Goal: Check status: Check status

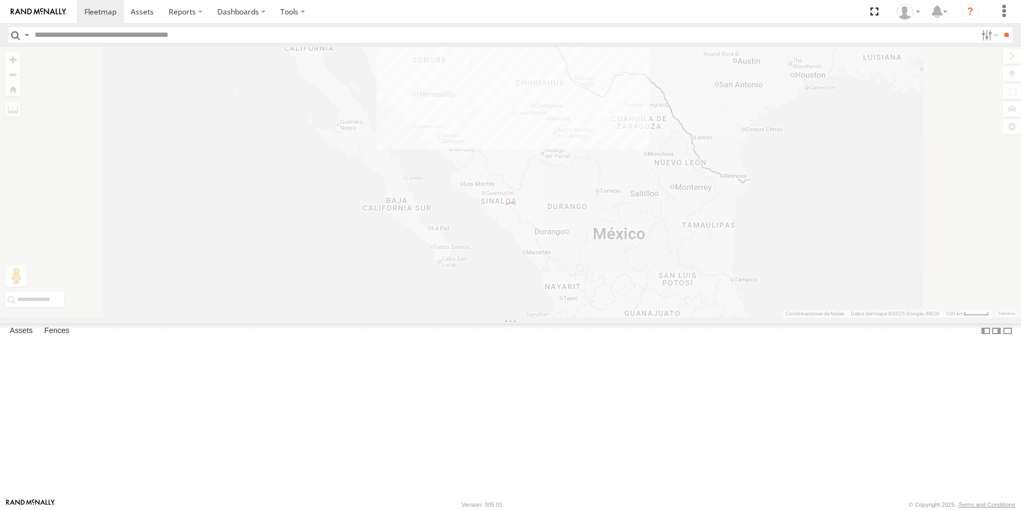
click at [56, 41] on input "text" at bounding box center [503, 34] width 947 height 15
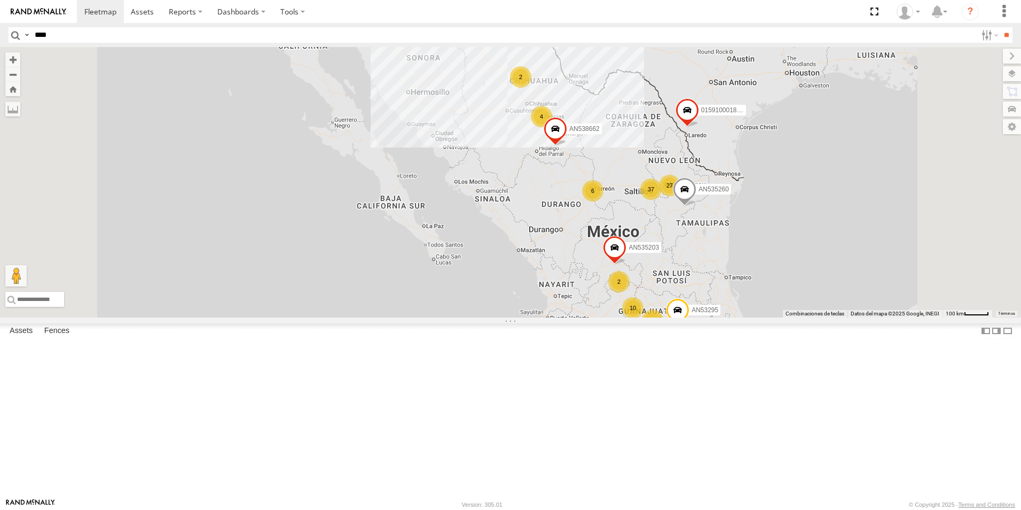
type input "****"
click at [1001, 27] on input "**" at bounding box center [1007, 34] width 12 height 15
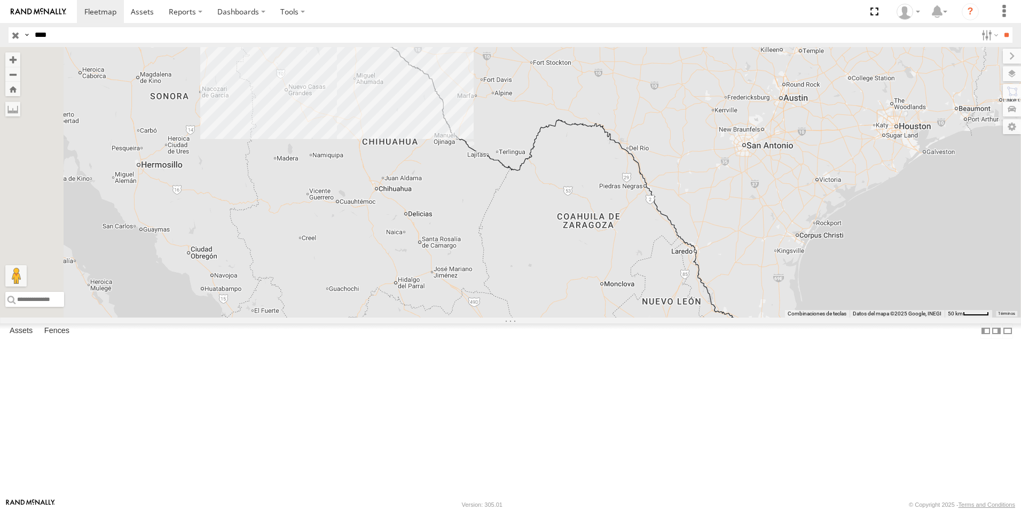
click at [0, 0] on div "4000" at bounding box center [0, 0] width 0 height 0
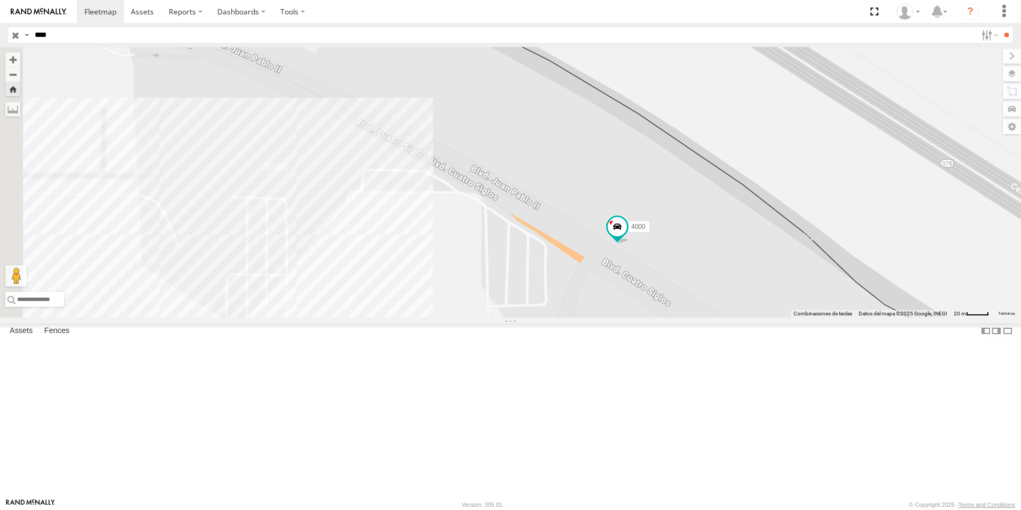
drag, startPoint x: 568, startPoint y: 231, endPoint x: 680, endPoint y: 296, distance: 129.0
click at [680, 296] on div "4000" at bounding box center [510, 182] width 1021 height 270
click at [1011, 73] on label at bounding box center [1001, 73] width 39 height 15
click at [0, 0] on div "Basemaps" at bounding box center [0, 0] width 0 height 0
click at [0, 0] on label at bounding box center [0, 0] width 0 height 0
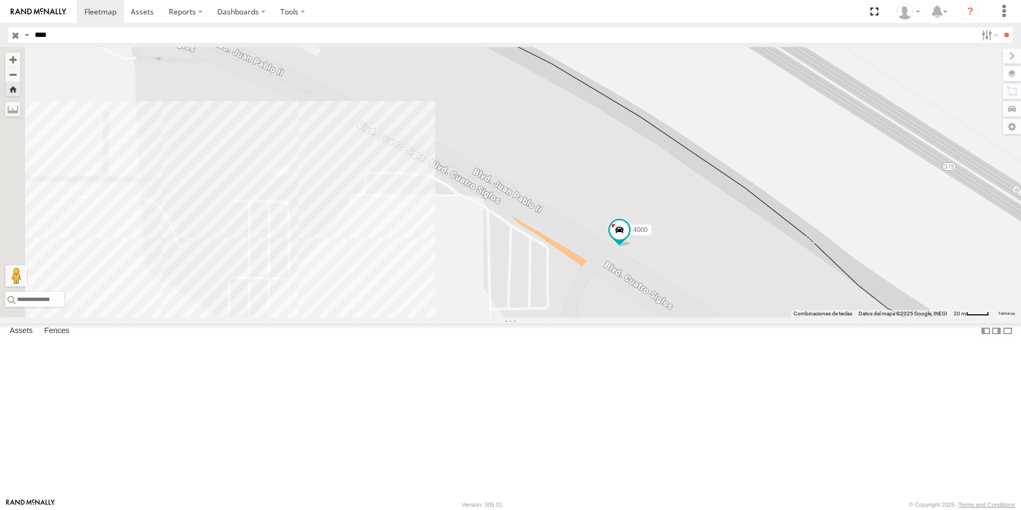
click at [0, 0] on label at bounding box center [0, 0] width 0 height 0
click at [0, 0] on span "Satellite + Roadmap" at bounding box center [0, 0] width 0 height 0
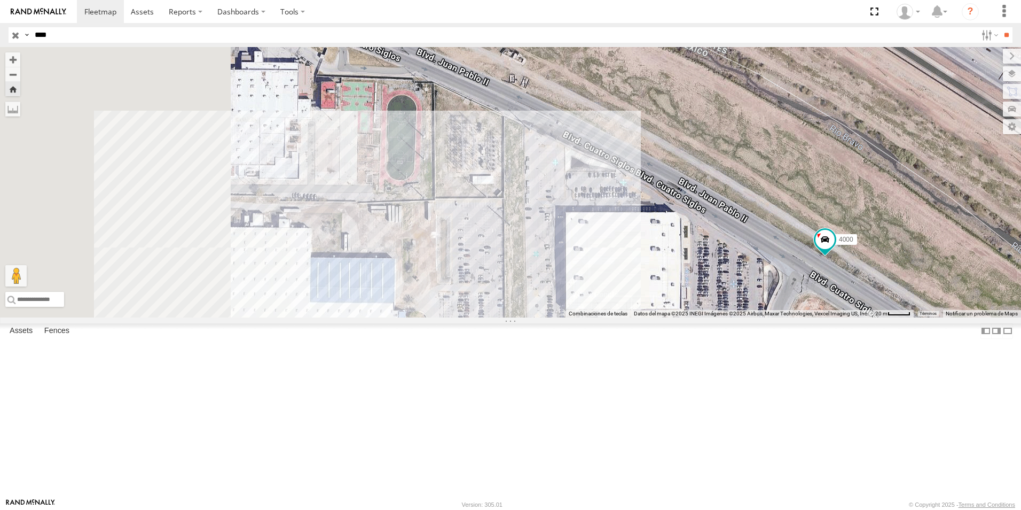
drag, startPoint x: 616, startPoint y: 249, endPoint x: 823, endPoint y: 259, distance: 207.0
click at [823, 259] on div "4000" at bounding box center [510, 182] width 1021 height 270
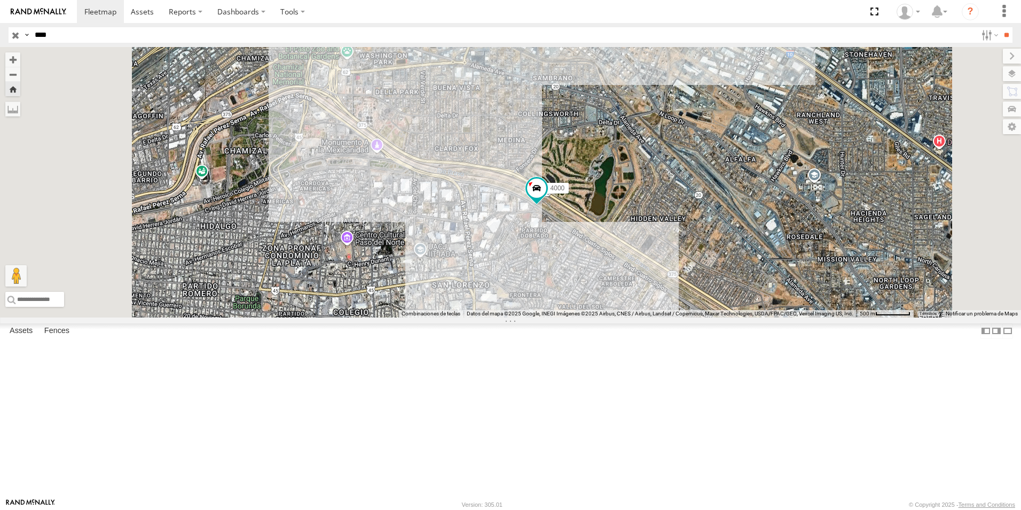
drag, startPoint x: 640, startPoint y: 238, endPoint x: 596, endPoint y: 207, distance: 54.4
click at [669, 264] on div "4000" at bounding box center [510, 182] width 1021 height 270
